Goal: Find specific page/section: Find specific page/section

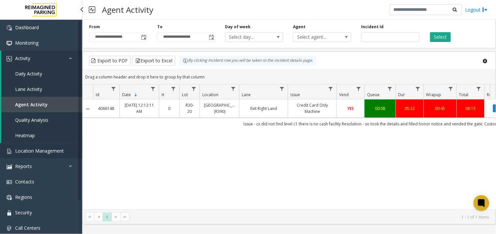
click at [31, 146] on link "Location Management" at bounding box center [41, 150] width 82 height 15
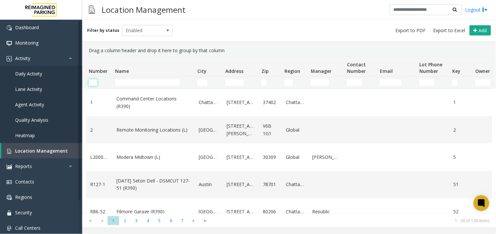
click at [92, 85] on input "Number Filter" at bounding box center [93, 83] width 9 height 7
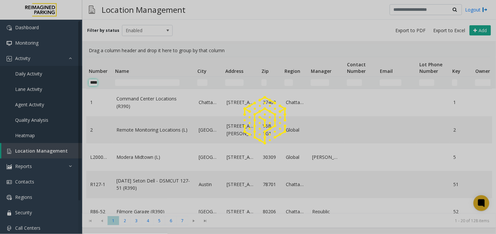
scroll to position [0, 5]
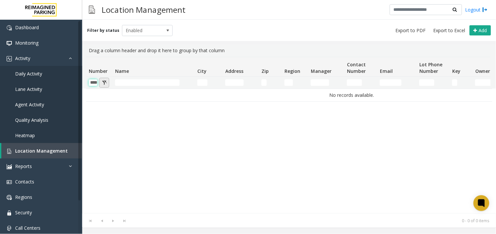
type input "****"
click at [104, 86] on button "Number Filter" at bounding box center [104, 83] width 10 height 10
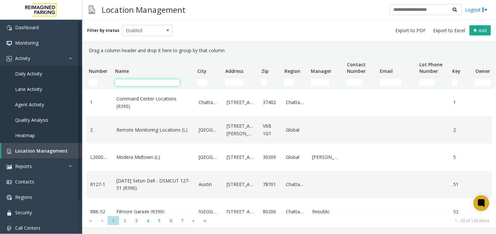
click at [130, 81] on input "Name Filter" at bounding box center [147, 83] width 64 height 7
type input "*"
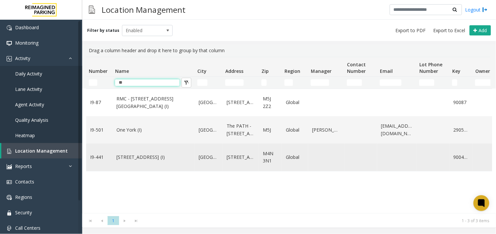
type input "**"
click at [153, 159] on link "[STREET_ADDRESS] (I)" at bounding box center [153, 157] width 74 height 7
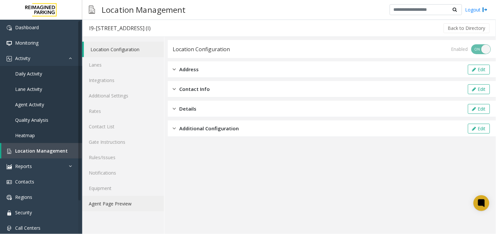
click at [117, 206] on link "Agent Page Preview" at bounding box center [123, 203] width 82 height 15
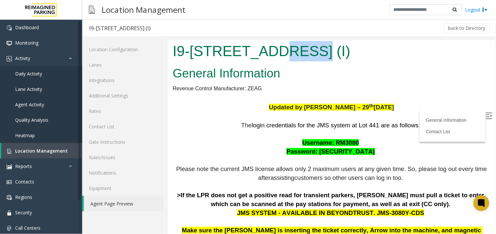
drag, startPoint x: 264, startPoint y: 48, endPoint x: 304, endPoint y: 55, distance: 40.4
click at [304, 55] on h1 "I9-[STREET_ADDRESS] (I)" at bounding box center [331, 51] width 318 height 20
copy h1 "Yonge"
